Goal: Task Accomplishment & Management: Use online tool/utility

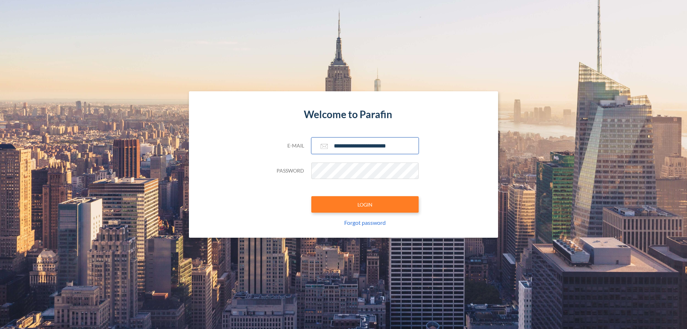
type input "**********"
click at [365, 204] on button "LOGIN" at bounding box center [364, 204] width 107 height 16
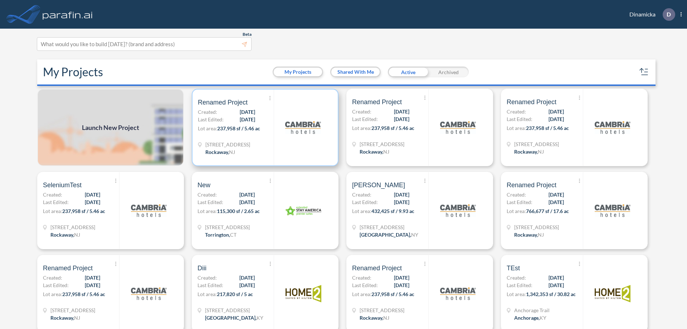
scroll to position [2, 0]
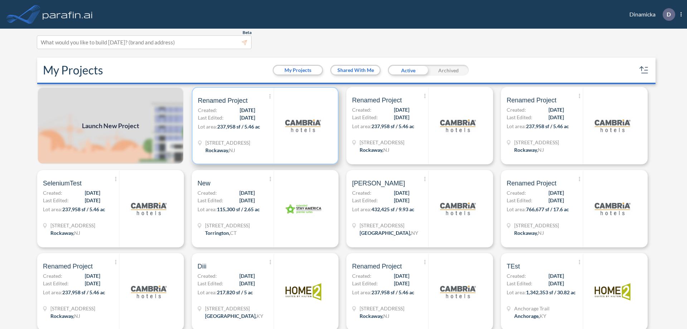
click at [264, 126] on p "Lot area: 237,958 sf / 5.46 ac" at bounding box center [236, 128] width 76 height 10
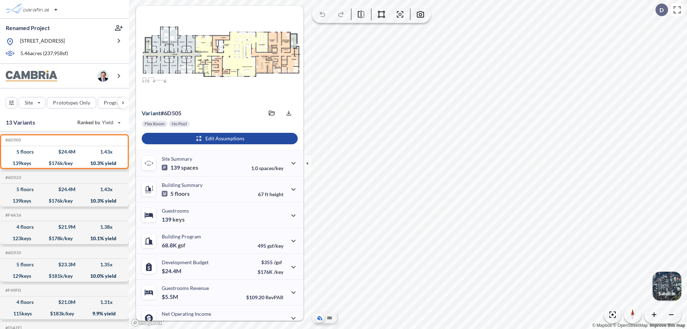
scroll to position [36, 0]
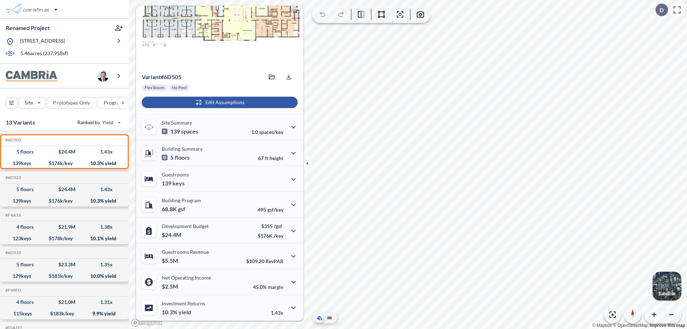
click at [219, 102] on div "button" at bounding box center [220, 102] width 156 height 11
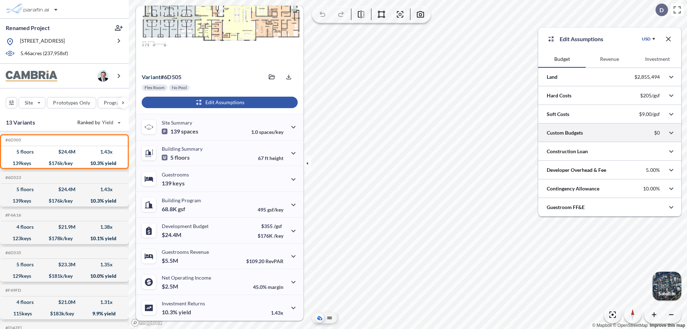
click at [610, 133] on div at bounding box center [609, 133] width 143 height 18
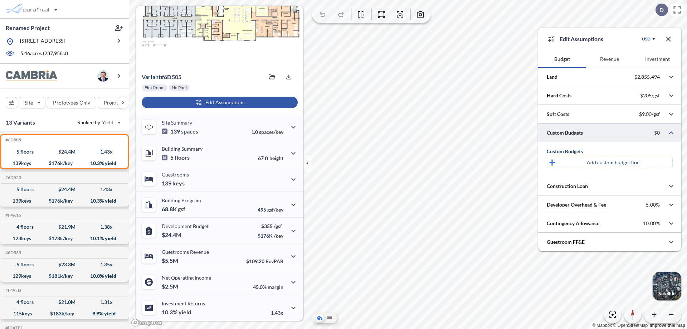
click at [613, 163] on p "Add custom budget line" at bounding box center [613, 162] width 53 height 7
